Goal: Use online tool/utility: Utilize a website feature to perform a specific function

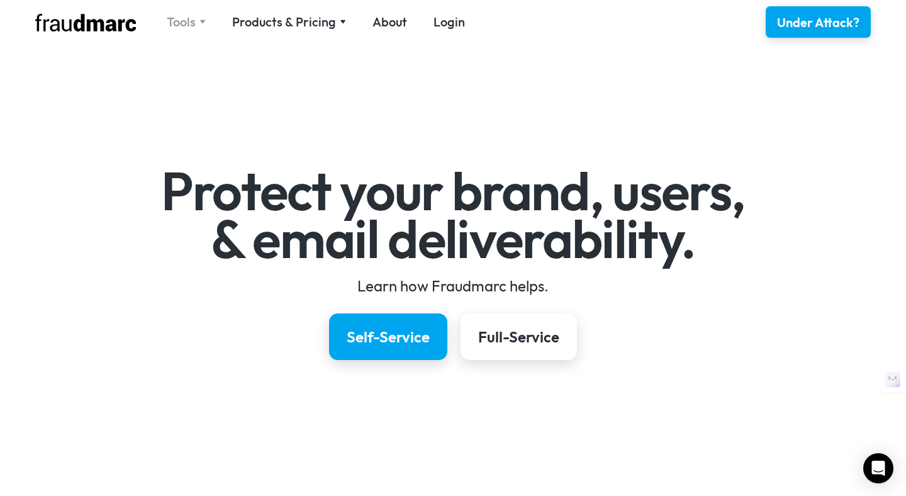
click at [201, 18] on div "Tools" at bounding box center [186, 22] width 39 height 18
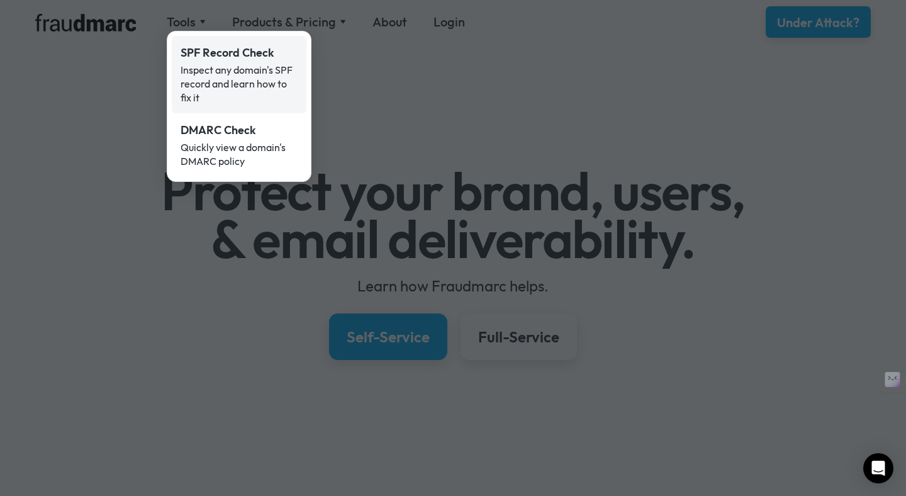
click at [200, 65] on div "Inspect any domain's SPF record and learn how to fix it" at bounding box center [239, 84] width 117 height 42
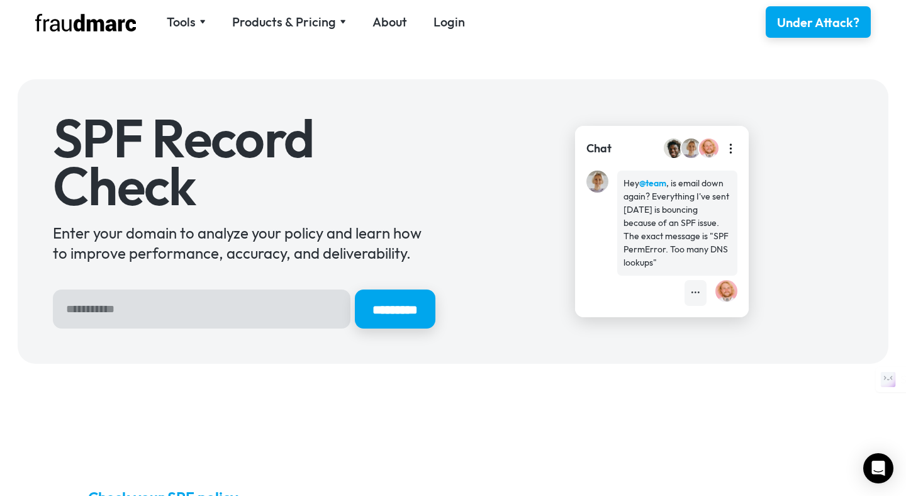
click at [238, 307] on input "Hero Sign Up Form" at bounding box center [202, 309] width 298 height 39
type input "**********"
click at [421, 304] on input "*********" at bounding box center [395, 309] width 84 height 41
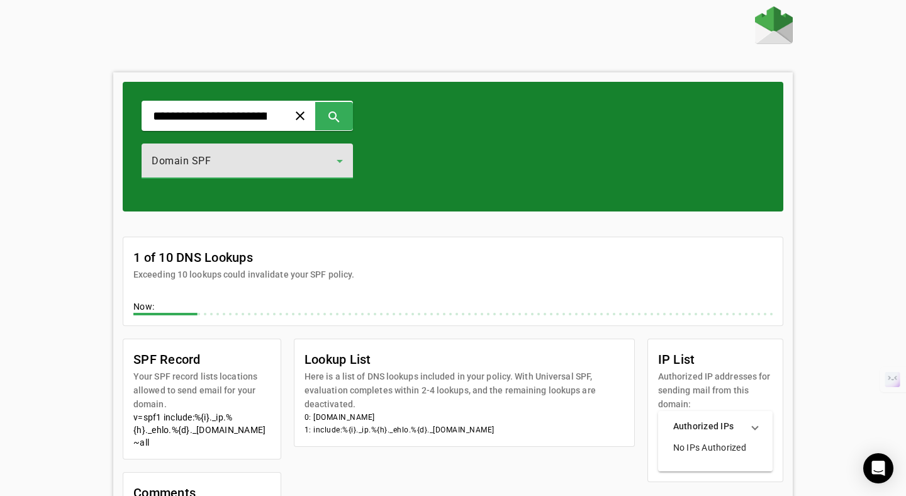
click at [234, 168] on div "Domain SPF" at bounding box center [244, 161] width 185 height 15
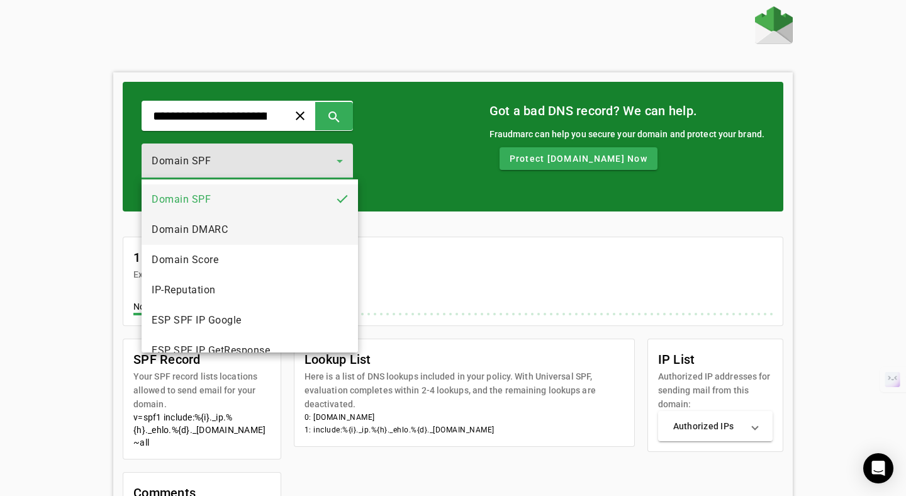
click at [223, 241] on mat-option "Domain DMARC" at bounding box center [250, 230] width 217 height 30
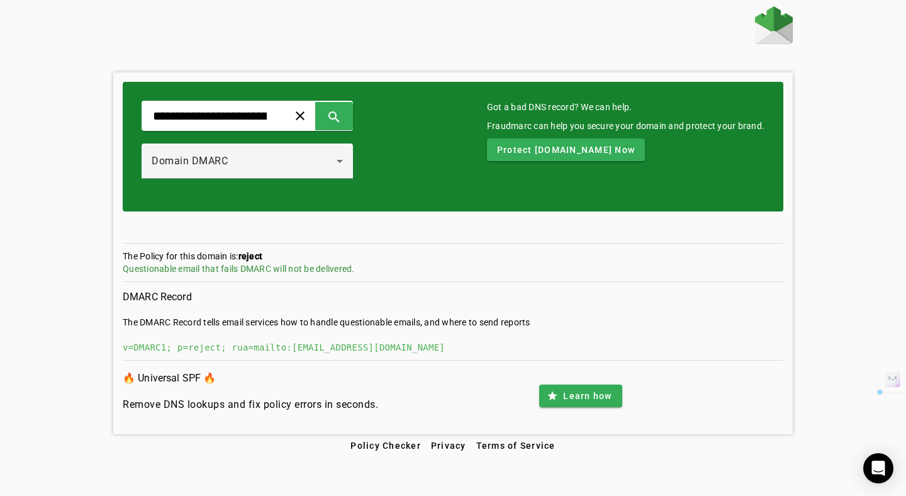
drag, startPoint x: 241, startPoint y: 257, endPoint x: 366, endPoint y: 269, distance: 125.2
click at [368, 269] on section "The Policy for this domain is: reject Questionable email that fails DMARC will …" at bounding box center [453, 266] width 661 height 32
click at [271, 173] on div "Domain DMARC" at bounding box center [247, 161] width 191 height 35
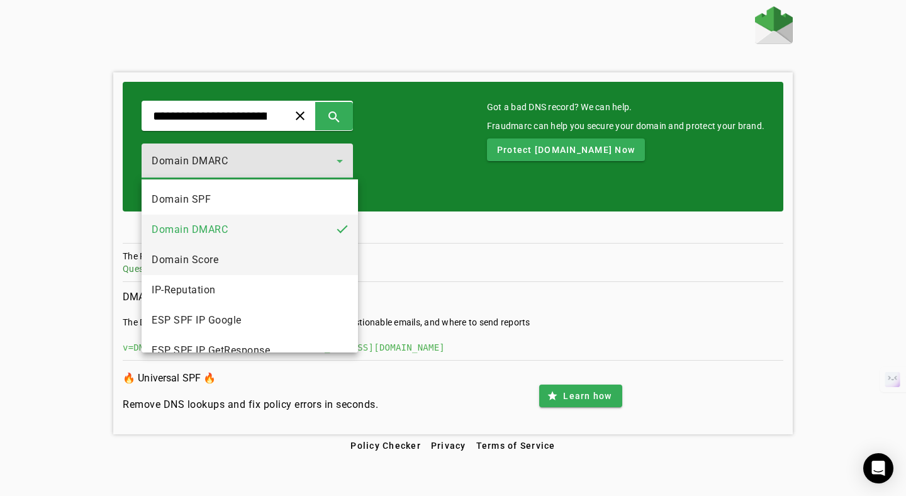
click at [240, 270] on mat-option "Domain Score" at bounding box center [250, 260] width 217 height 30
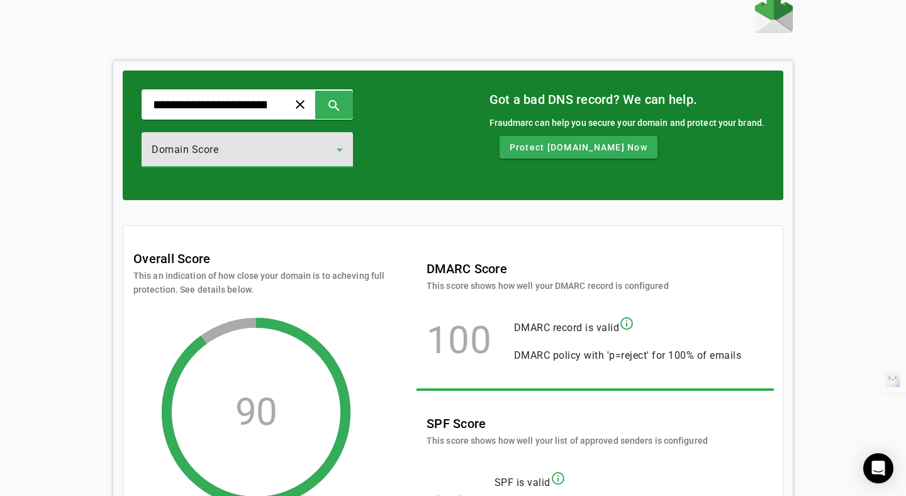
scroll to position [111, 0]
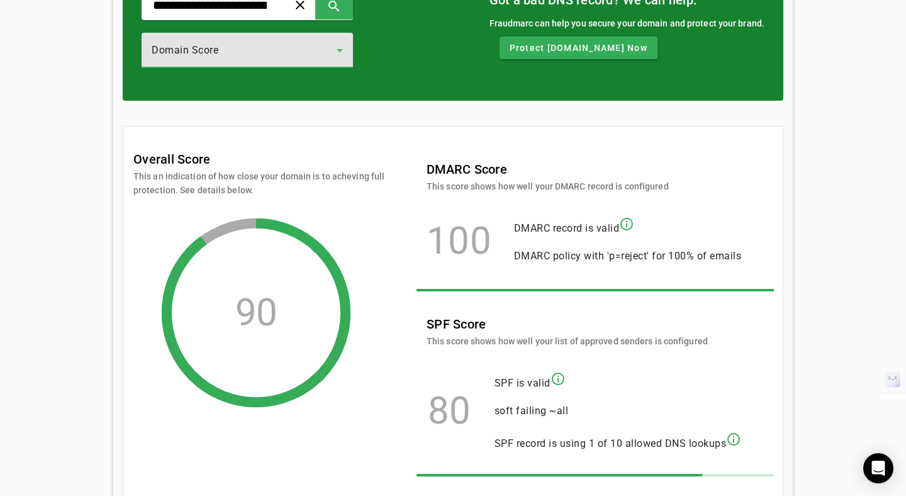
click at [242, 51] on div "Domain Score" at bounding box center [244, 50] width 185 height 15
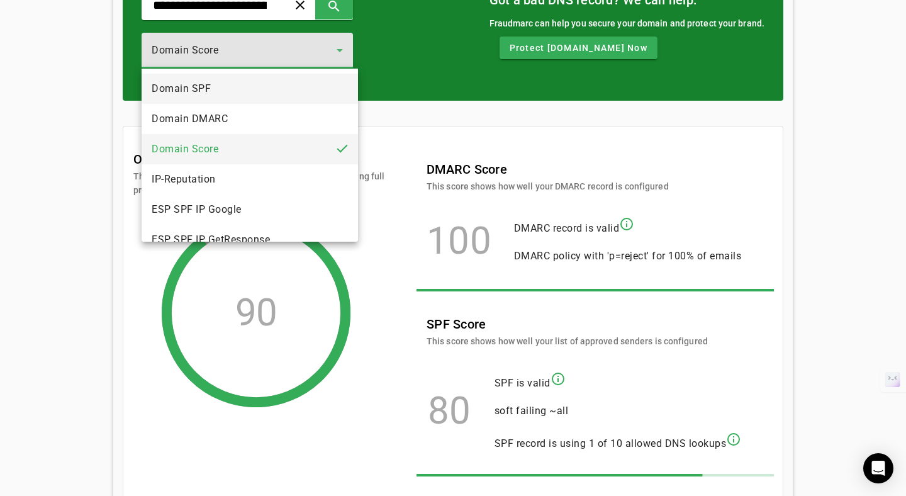
click at [243, 81] on mat-option "Domain SPF" at bounding box center [250, 89] width 217 height 30
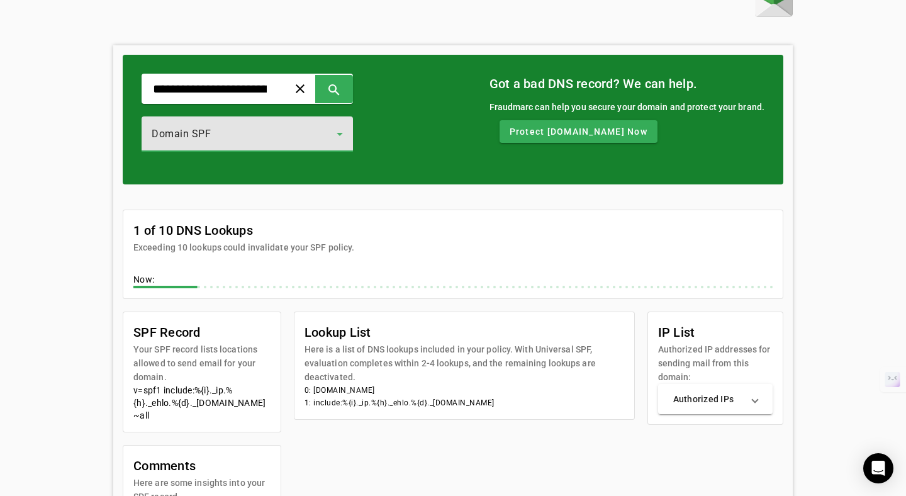
scroll to position [48, 0]
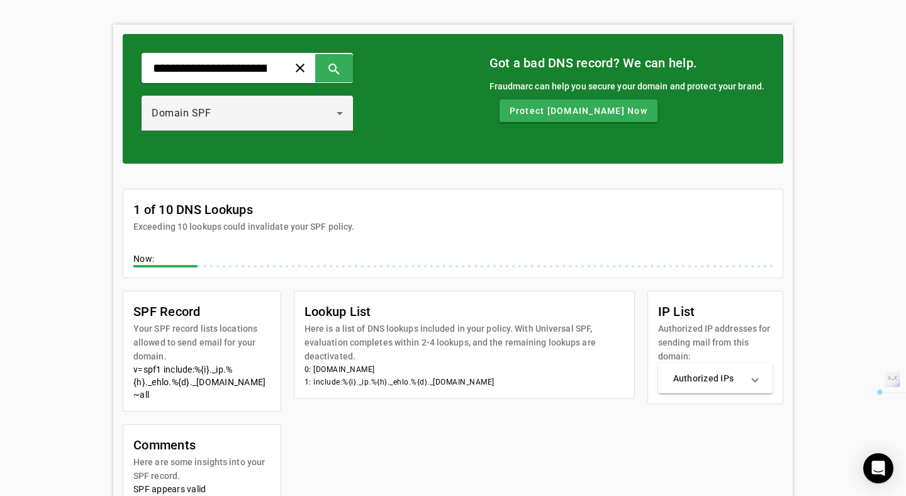
drag, startPoint x: 499, startPoint y: 382, endPoint x: 310, endPoint y: 381, distance: 189.5
click at [310, 381] on li "1: include:%{i}._ip.%{h}._ehlo.%{d}._spf.vali.email" at bounding box center [465, 382] width 320 height 13
